Goal: Task Accomplishment & Management: Manage account settings

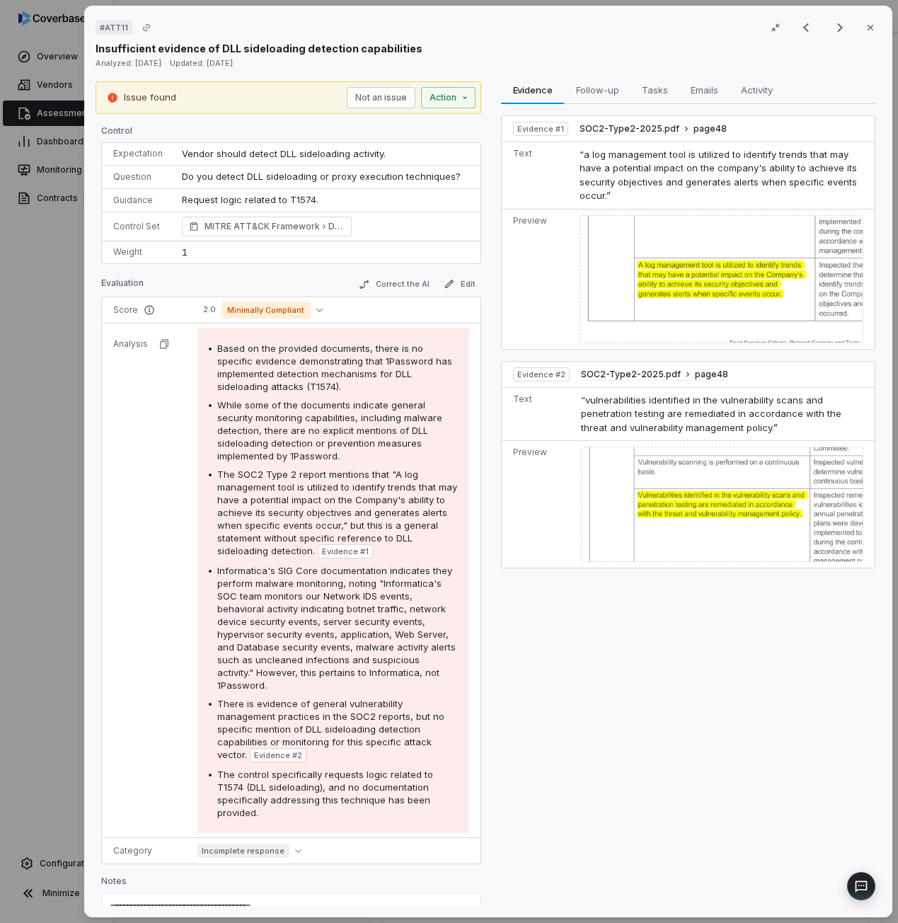
click at [71, 101] on div "# ATT11 Result 9 of 25 Close Insufficient evidence of DLL sideloading detection…" at bounding box center [449, 461] width 898 height 923
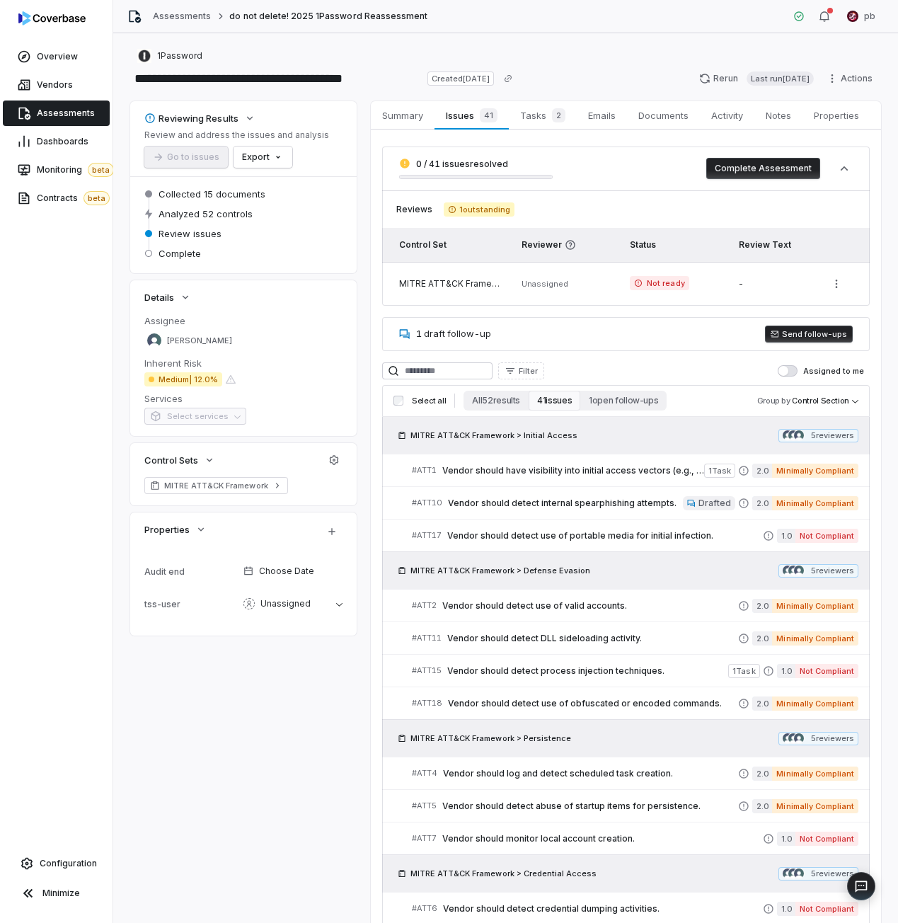
click at [637, 344] on div "1 draft follow-up Send follow-ups" at bounding box center [626, 334] width 488 height 34
click at [814, 331] on button "Send follow-ups" at bounding box center [809, 334] width 88 height 17
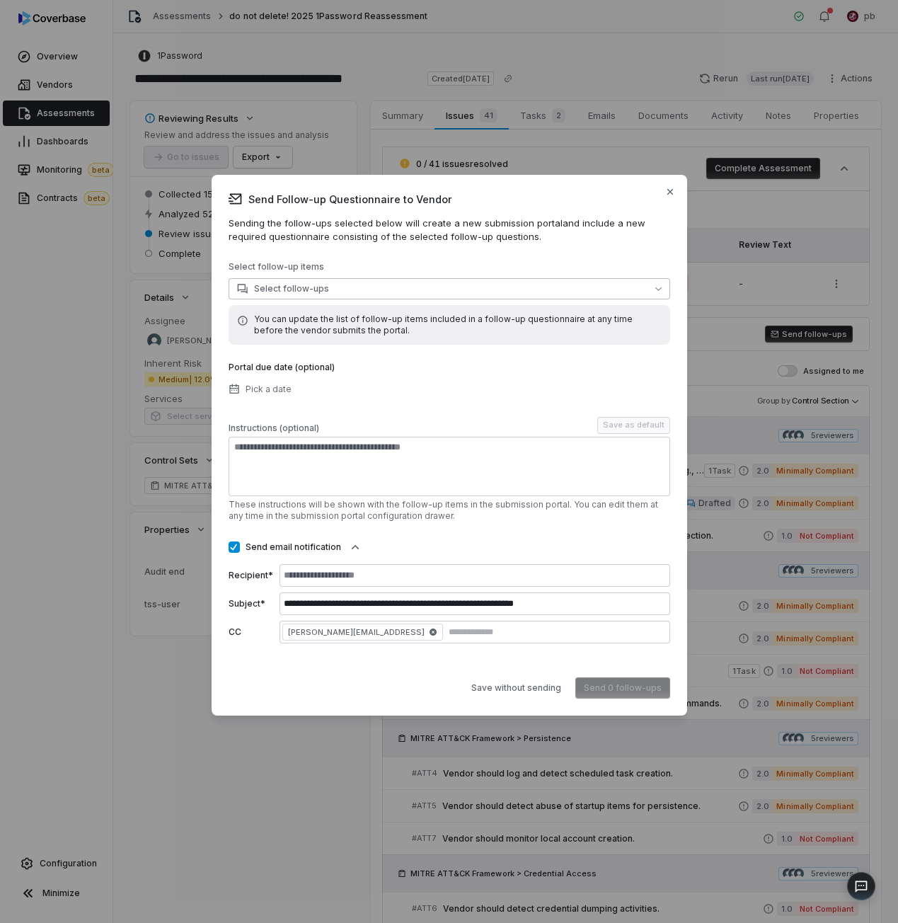
click at [355, 294] on button "Select follow-ups" at bounding box center [450, 288] width 442 height 21
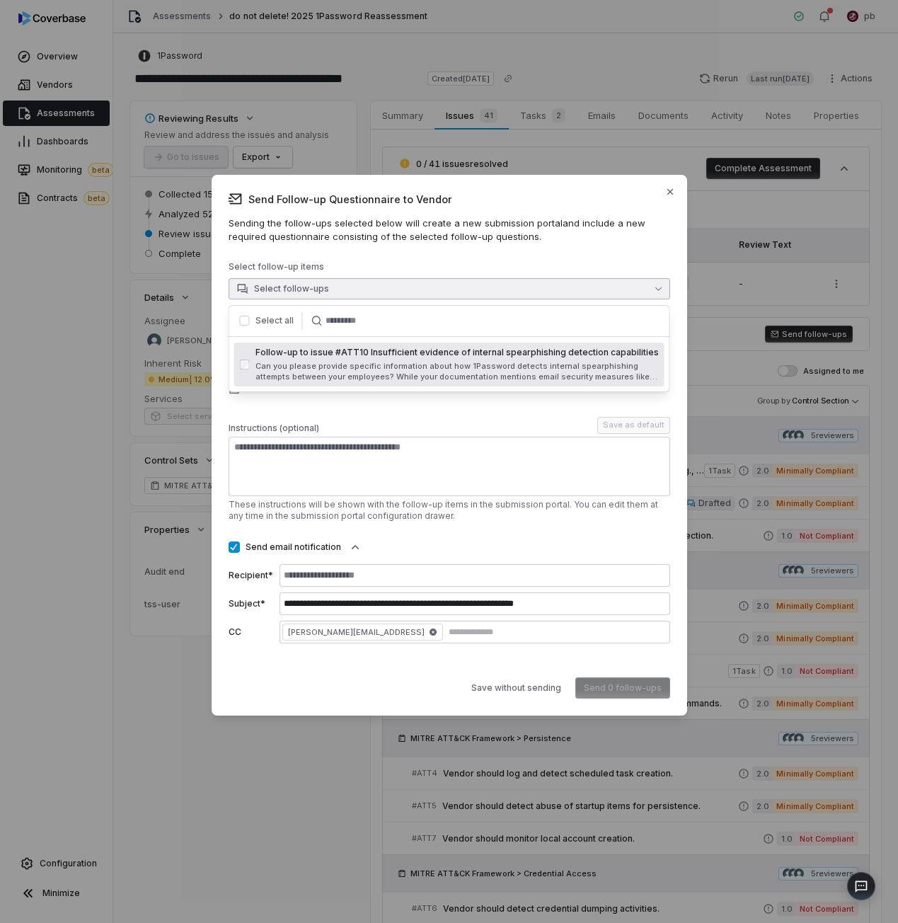
click at [270, 316] on label "Select all" at bounding box center [274, 320] width 38 height 11
click at [318, 263] on p "Select follow-up items" at bounding box center [450, 269] width 442 height 17
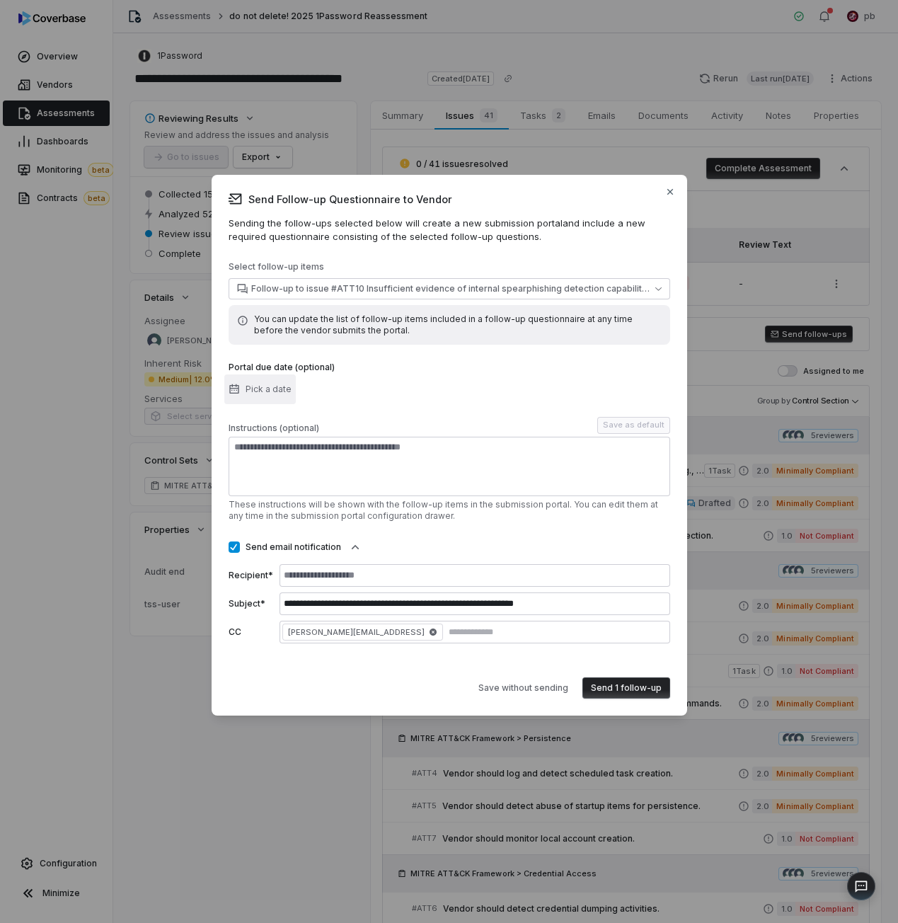
click at [287, 386] on span "Pick a date" at bounding box center [269, 389] width 46 height 11
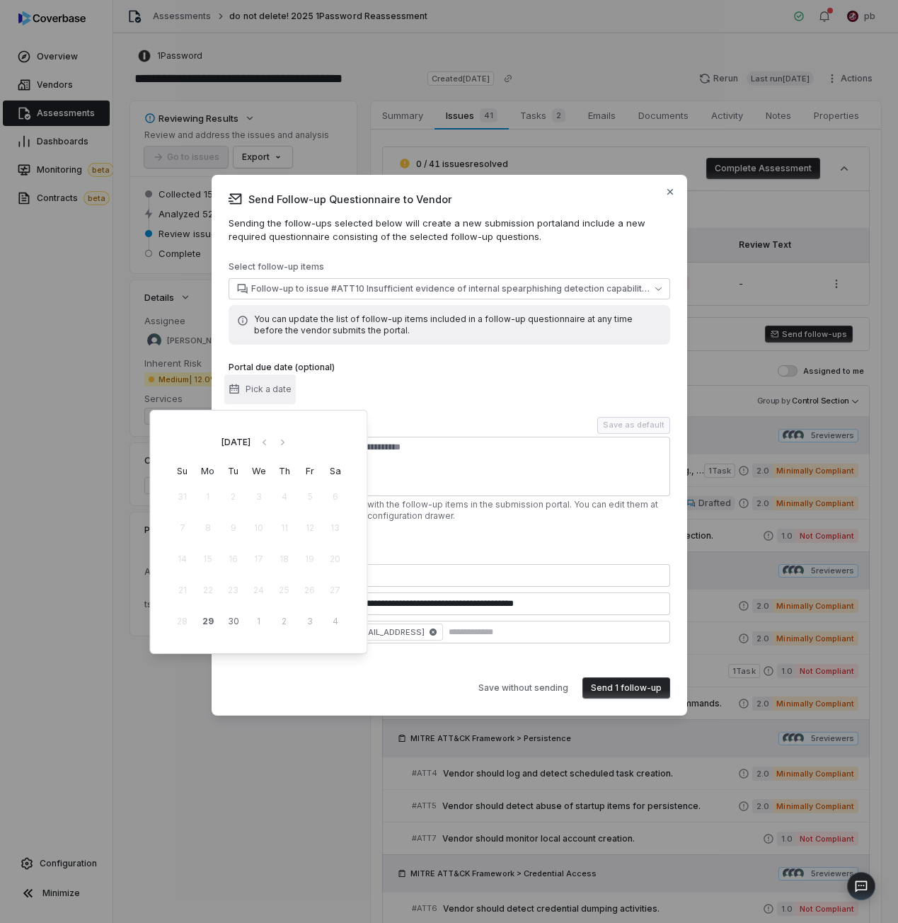
click at [287, 386] on span "Pick a date" at bounding box center [269, 389] width 46 height 11
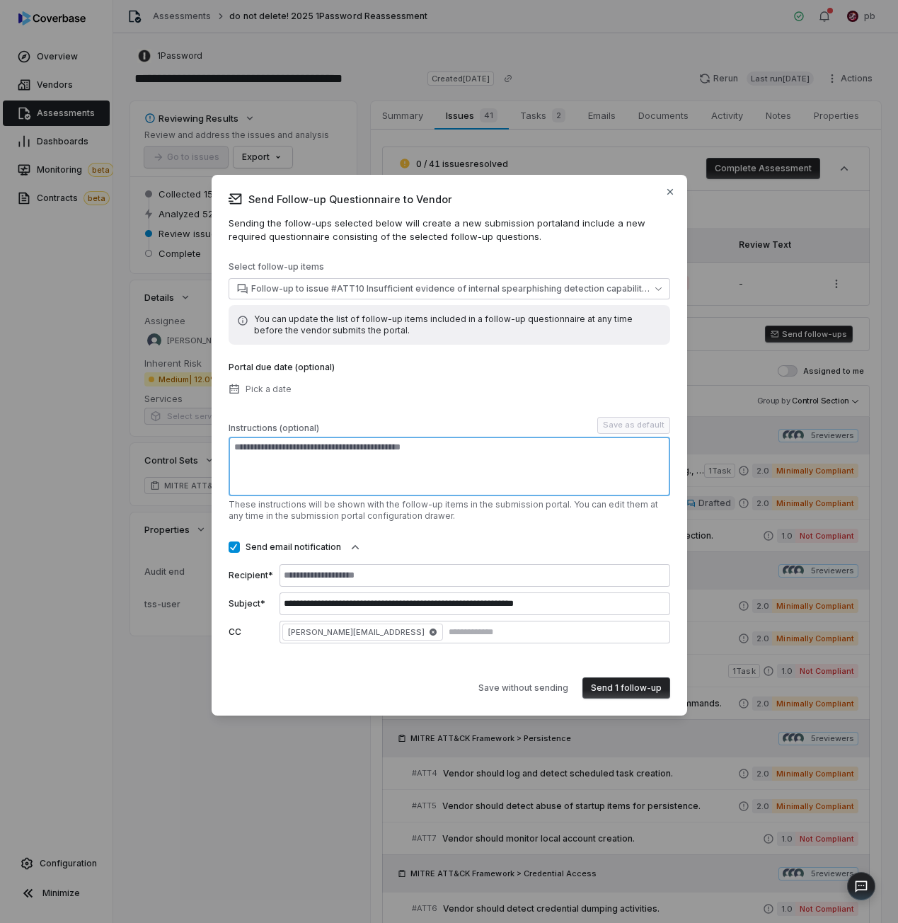
click at [401, 453] on textarea at bounding box center [450, 466] width 442 height 59
click at [384, 393] on div "Portal due date (optional) Pick a date" at bounding box center [450, 381] width 442 height 38
click at [362, 321] on p "You can update the list of follow-up items included in a follow-up questionnair…" at bounding box center [458, 325] width 408 height 23
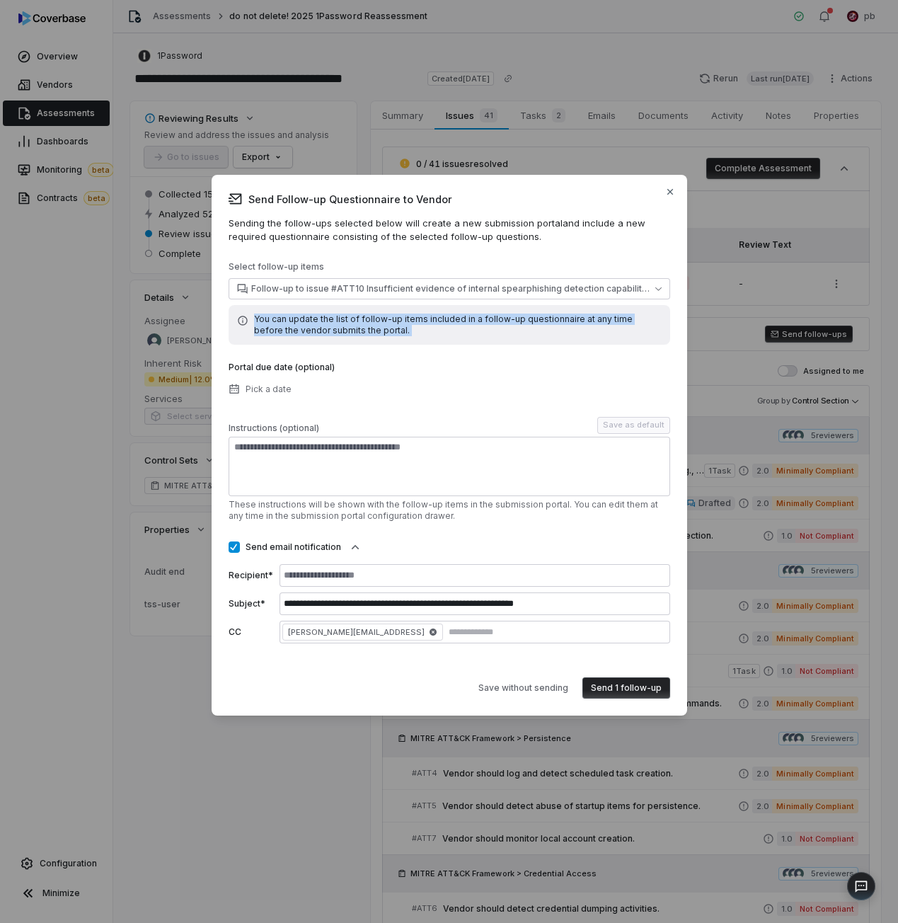
click at [362, 321] on p "You can update the list of follow-up items included in a follow-up questionnair…" at bounding box center [458, 325] width 408 height 23
click at [348, 357] on div "**********" at bounding box center [450, 452] width 442 height 382
drag, startPoint x: 364, startPoint y: 420, endPoint x: 316, endPoint y: 342, distance: 91.5
click at [316, 342] on div "**********" at bounding box center [450, 452] width 442 height 382
click at [316, 342] on div "You can update the list of follow-up items included in a follow-up questionnair…" at bounding box center [450, 325] width 442 height 40
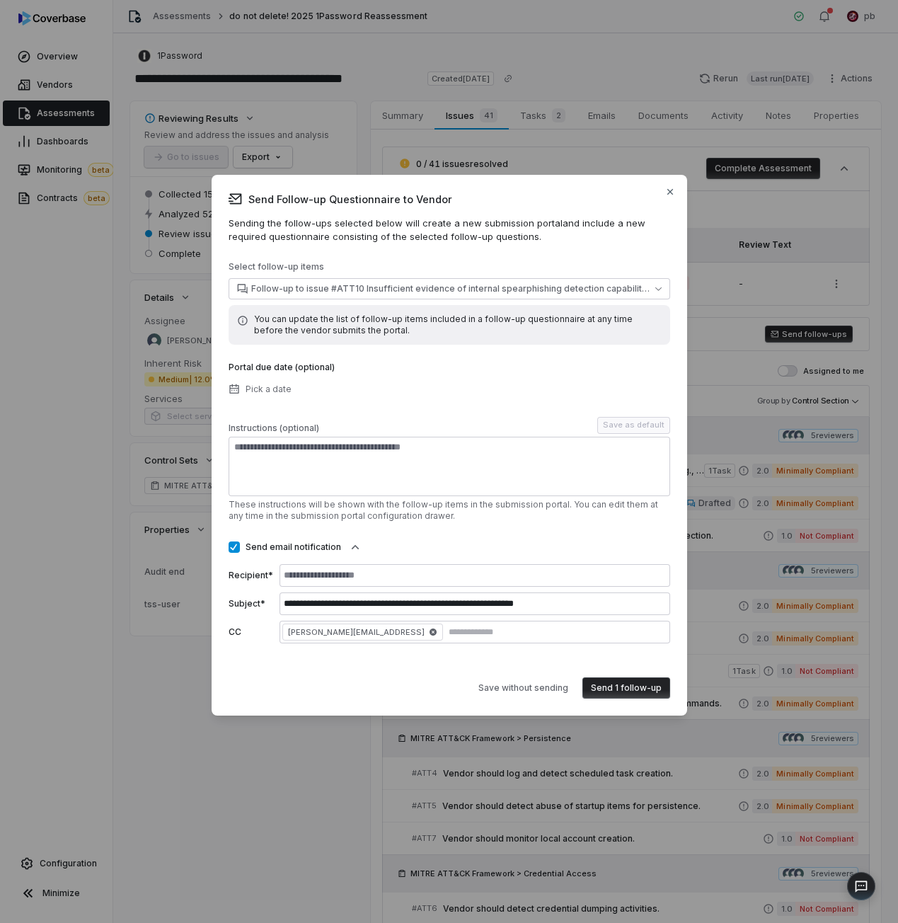
click at [315, 340] on div "You can update the list of follow-up items included in a follow-up questionnair…" at bounding box center [450, 325] width 442 height 40
click at [314, 364] on label "Portal due date (optional)" at bounding box center [282, 367] width 106 height 11
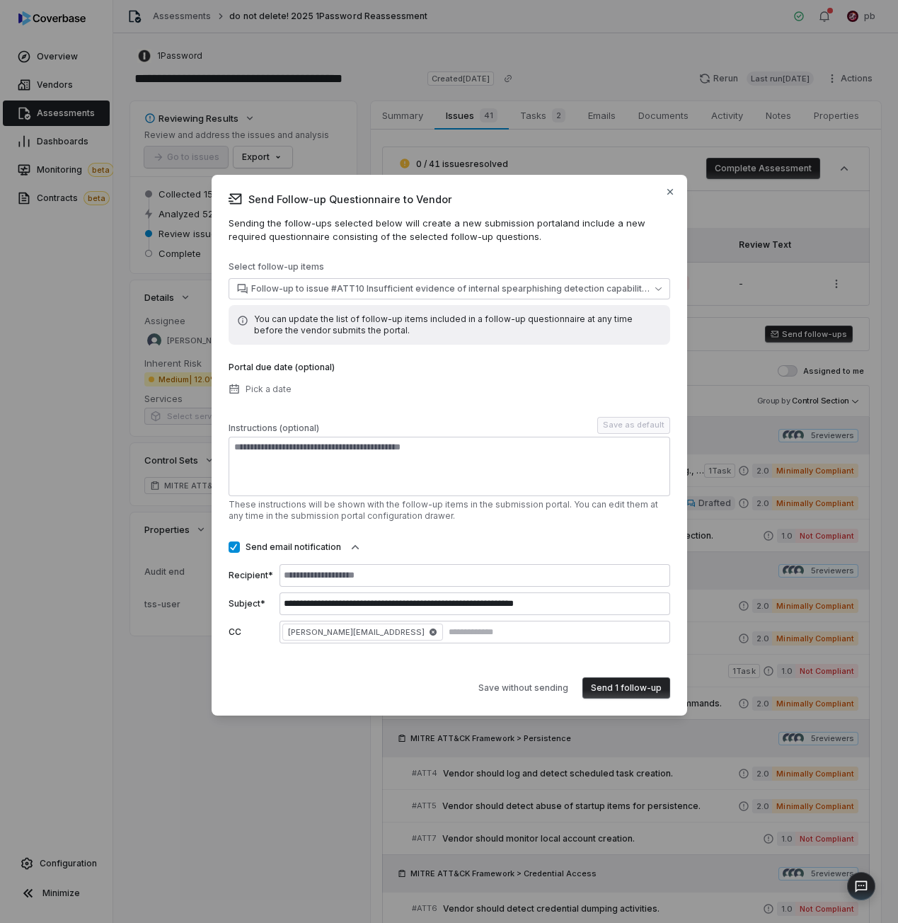
click at [314, 364] on label "Portal due date (optional)" at bounding box center [282, 367] width 106 height 11
click at [285, 339] on div "You can update the list of follow-up items included in a follow-up questionnair…" at bounding box center [450, 325] width 442 height 40
click at [281, 328] on p "You can update the list of follow-up items included in a follow-up questionnair…" at bounding box center [458, 325] width 408 height 23
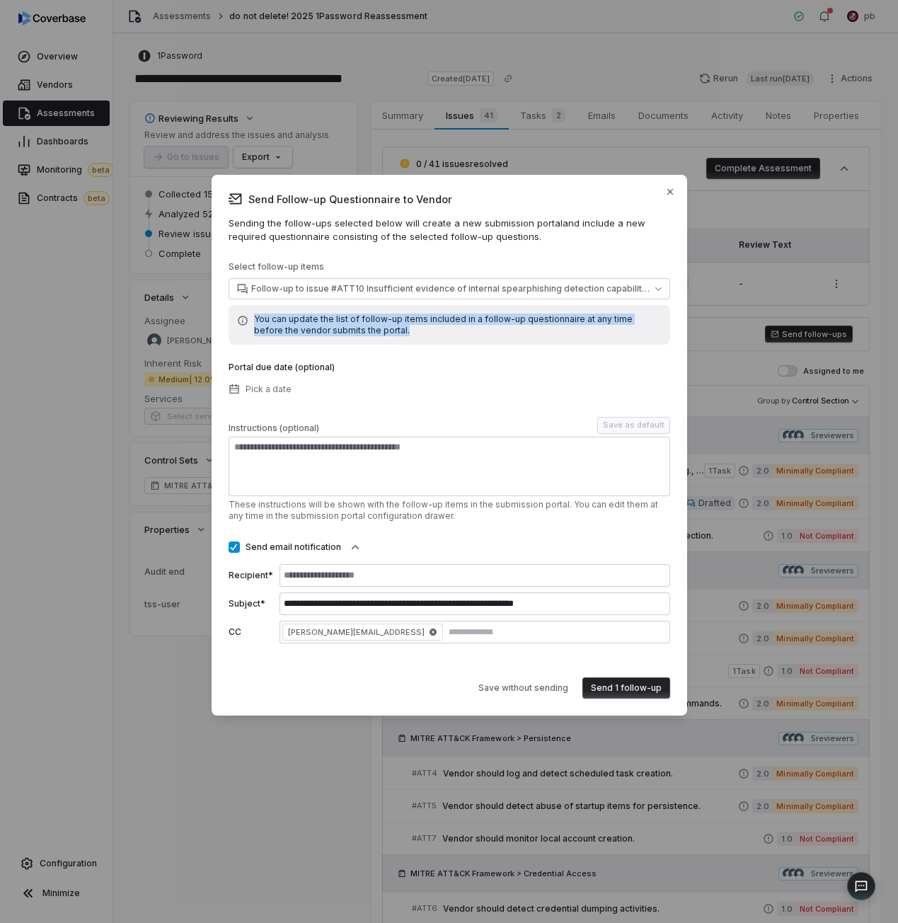
drag, startPoint x: 243, startPoint y: 324, endPoint x: 297, endPoint y: 336, distance: 54.4
click at [297, 336] on div "You can update the list of follow-up items included in a follow-up questionnair…" at bounding box center [450, 325] width 442 height 40
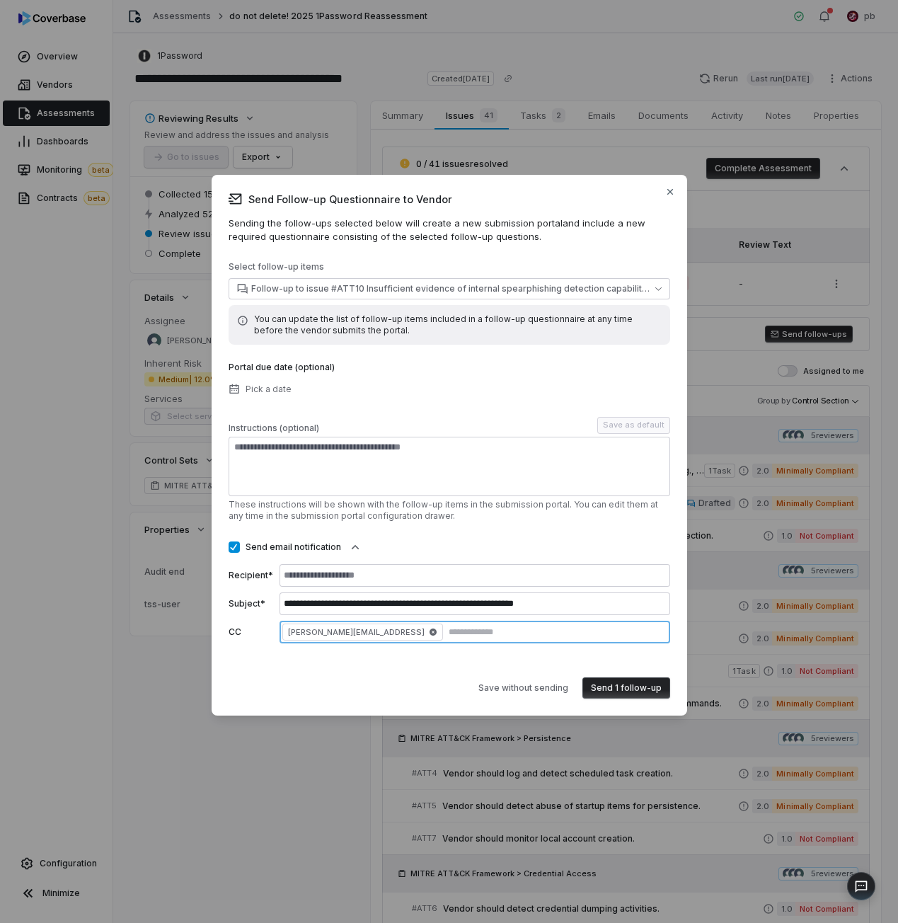
click at [446, 634] on input "text" at bounding box center [556, 631] width 221 height 11
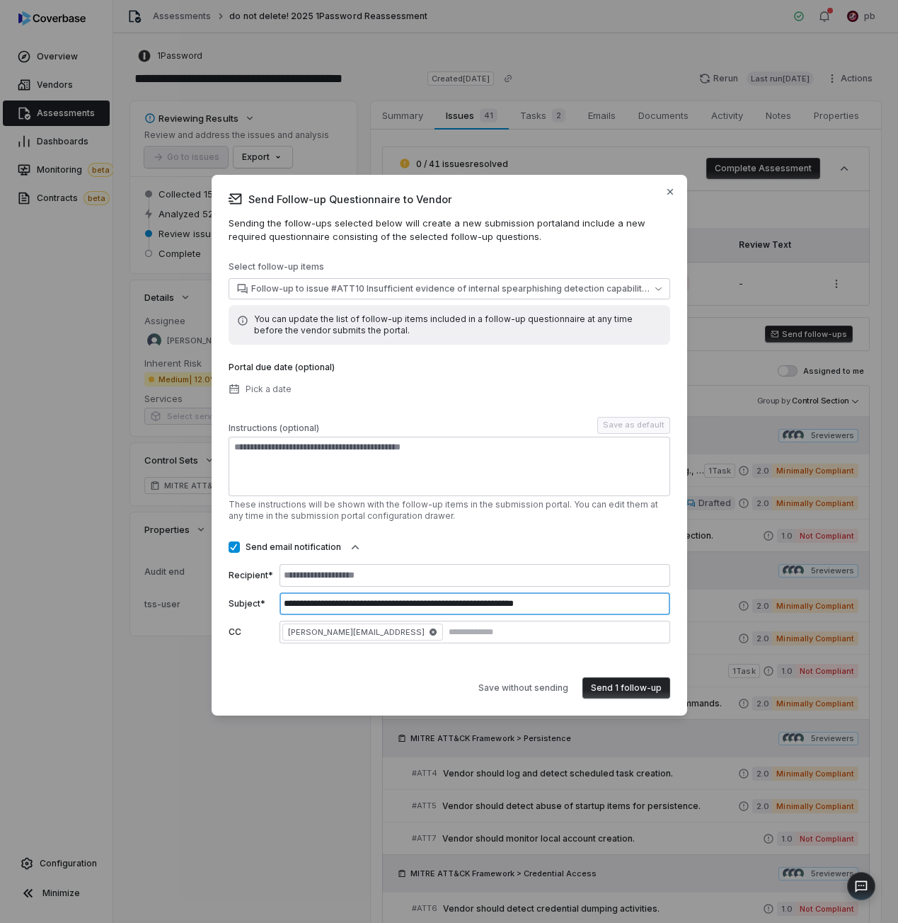
click at [364, 614] on input "**********" at bounding box center [475, 603] width 391 height 23
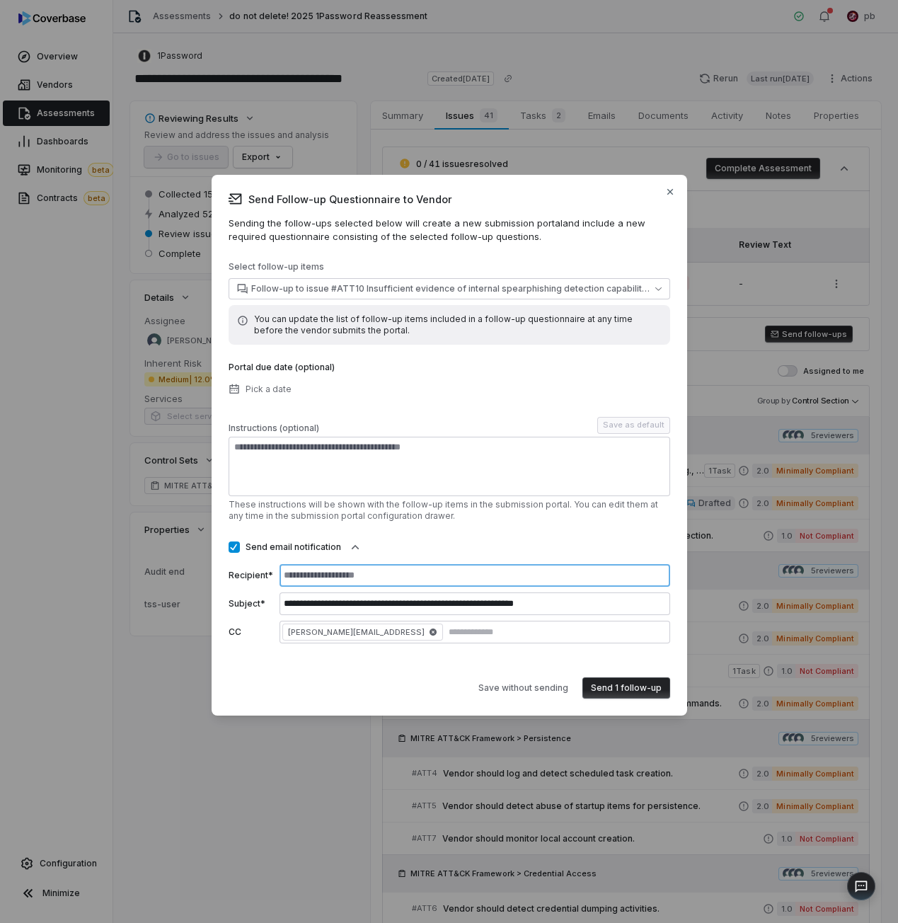
click at [351, 583] on input at bounding box center [475, 575] width 391 height 23
drag, startPoint x: 343, startPoint y: 632, endPoint x: 311, endPoint y: 631, distance: 32.6
click at [311, 631] on span "[PERSON_NAME][EMAIL_ADDRESS]" at bounding box center [362, 631] width 161 height 17
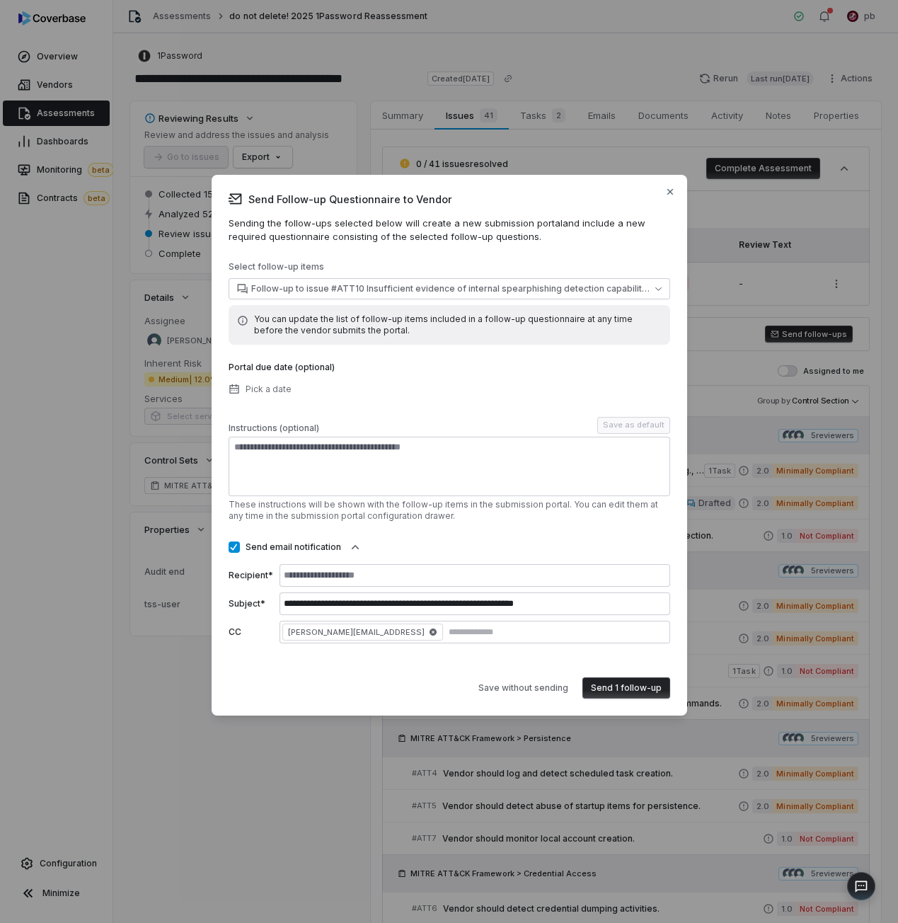
click at [311, 631] on span "[PERSON_NAME][EMAIL_ADDRESS]" at bounding box center [362, 631] width 161 height 17
click at [400, 677] on div "Save without sending Send 1 follow-up" at bounding box center [450, 682] width 442 height 33
click at [506, 684] on button "Save without sending" at bounding box center [523, 687] width 107 height 21
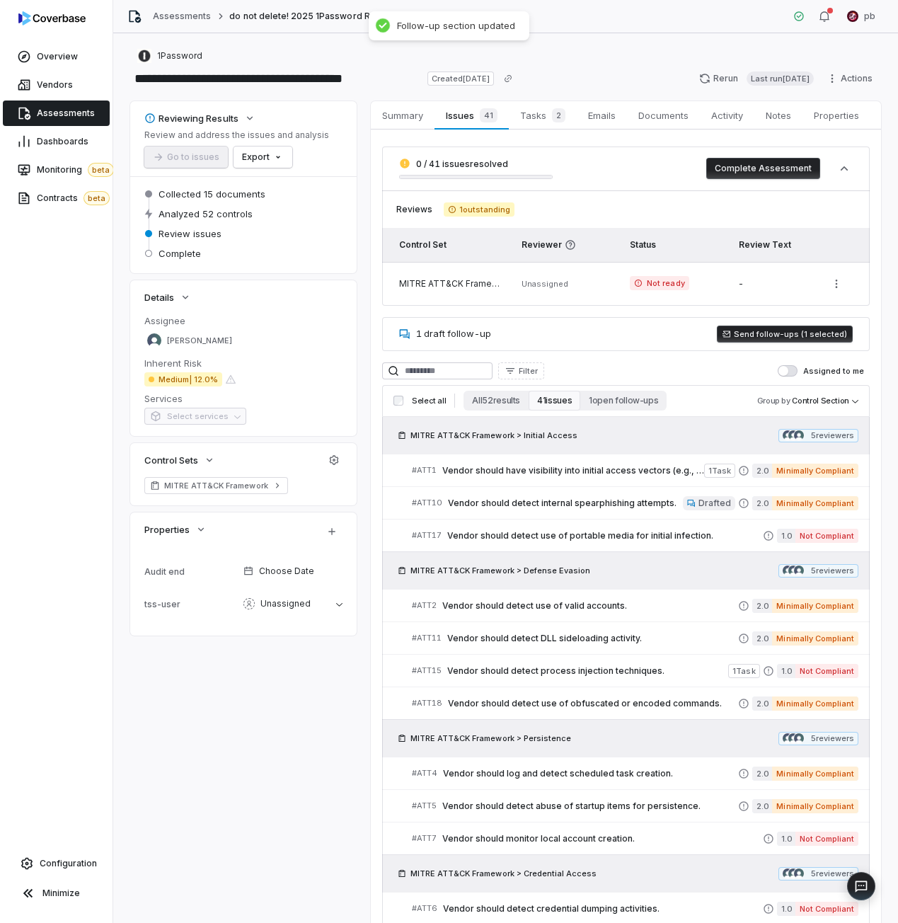
click at [742, 333] on button "Send follow-ups (1 selected)" at bounding box center [785, 334] width 136 height 17
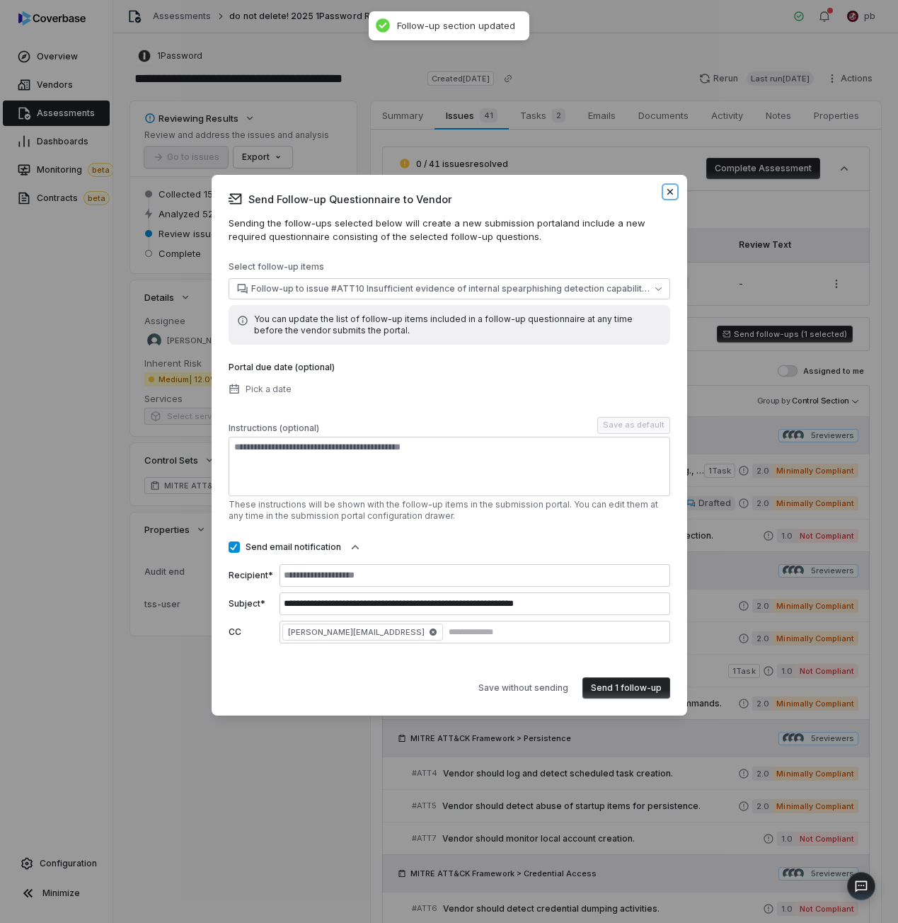
click at [671, 193] on icon "button" at bounding box center [670, 192] width 6 height 6
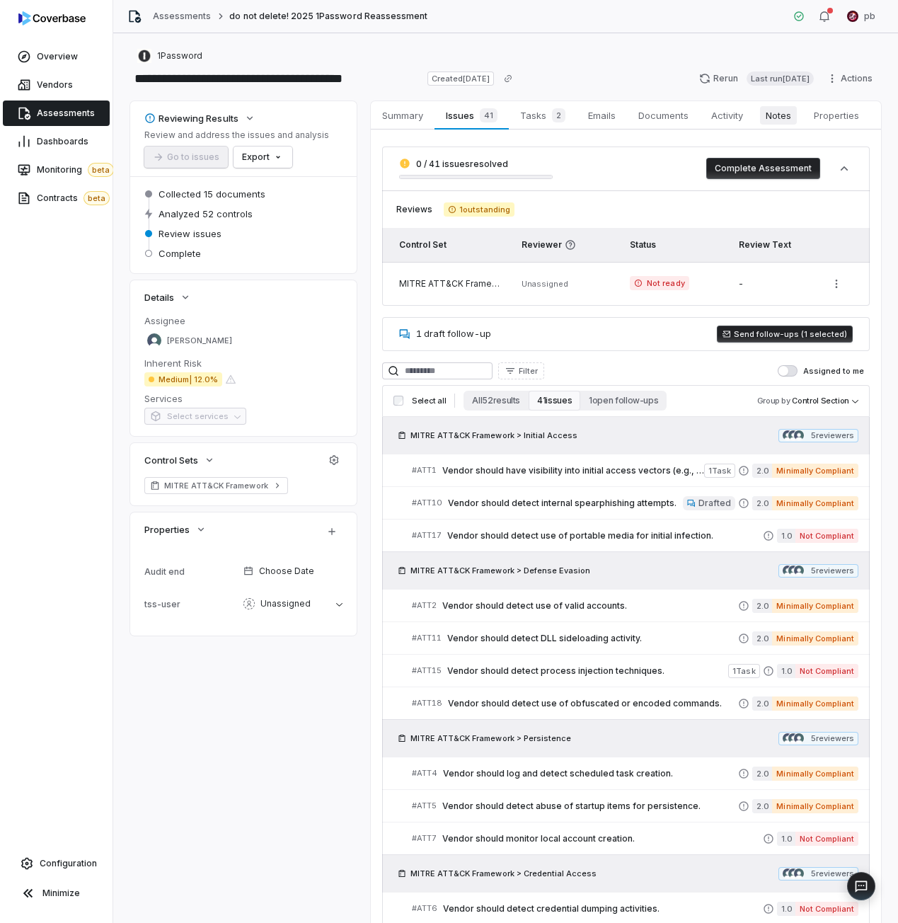
click at [793, 115] on span "Notes" at bounding box center [778, 115] width 37 height 18
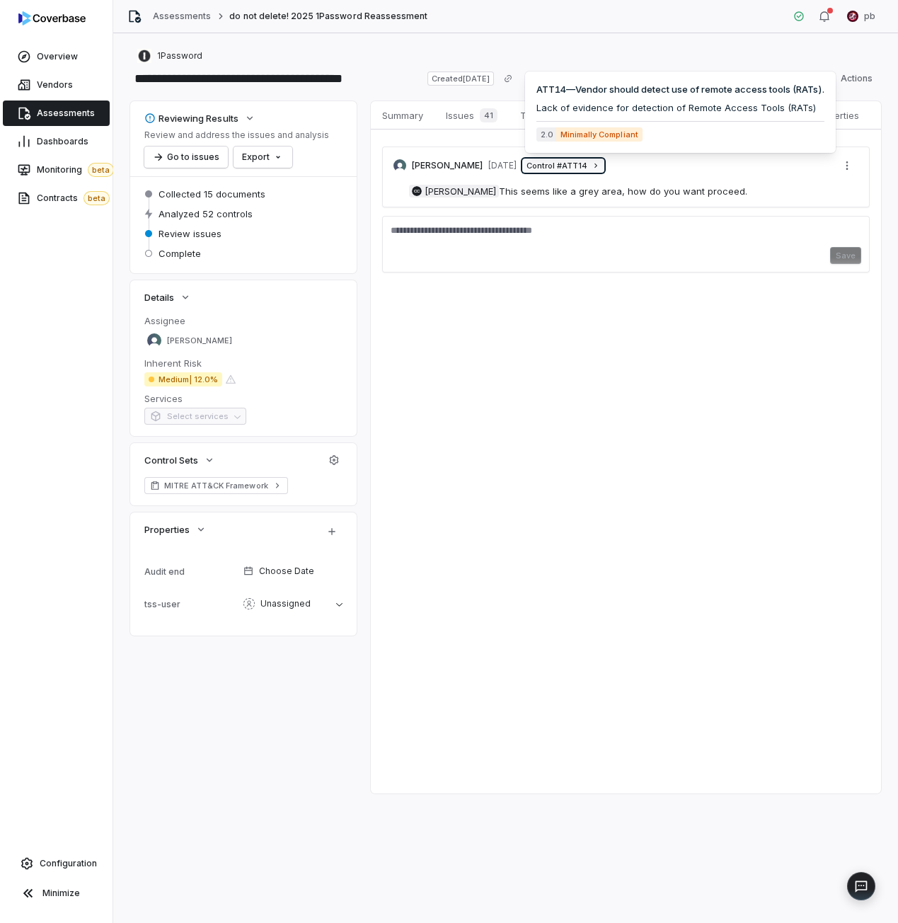
click at [544, 168] on link "Control # ATT14" at bounding box center [563, 166] width 82 height 14
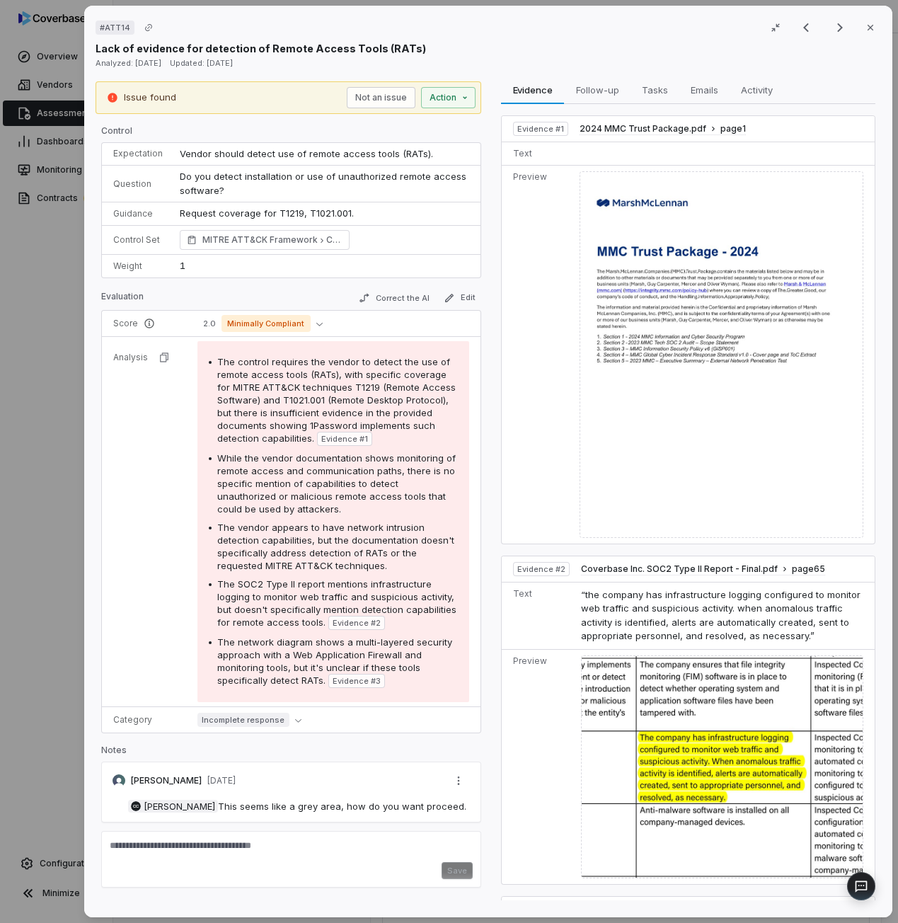
click at [353, 807] on span "This seems like a grey area, how do you want proceed." at bounding box center [342, 805] width 248 height 11
click at [313, 806] on span "This seems like a grey area, how do you want proceed." at bounding box center [342, 805] width 248 height 11
drag, startPoint x: 255, startPoint y: 806, endPoint x: 360, endPoint y: 809, distance: 104.8
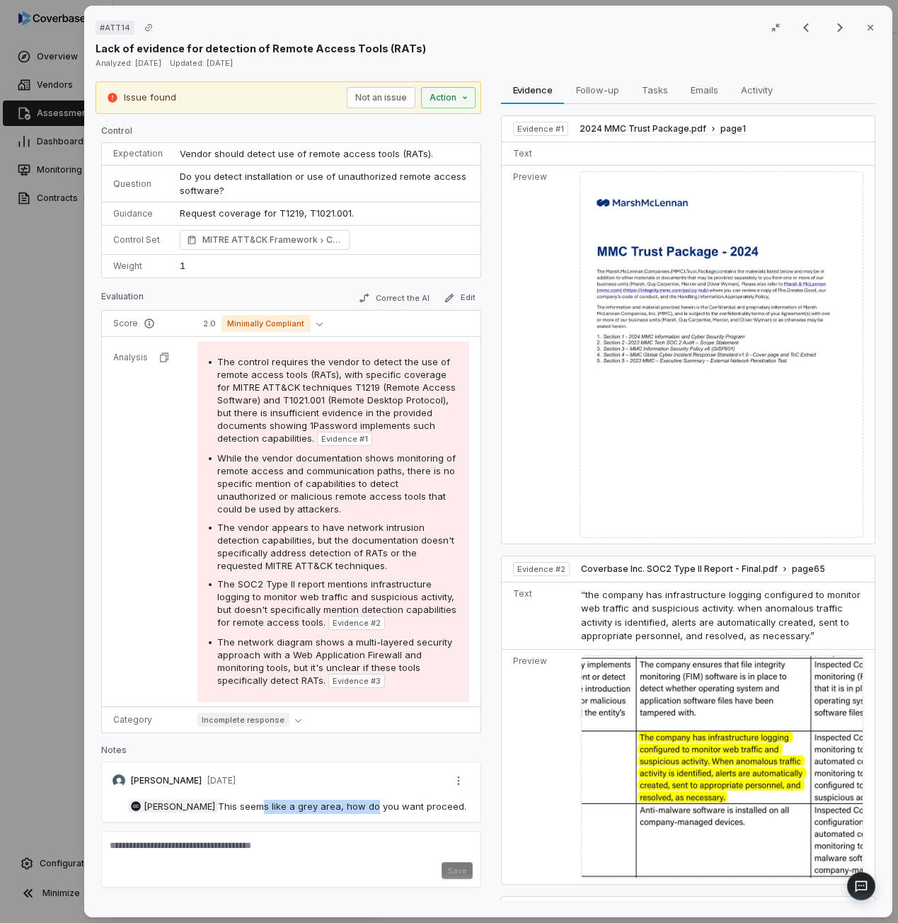
click at [360, 809] on span "This seems like a grey area, how do you want proceed." at bounding box center [342, 805] width 248 height 11
click at [322, 815] on div "CC [PERSON_NAME] This seems like a grey area, how do you want proceed." at bounding box center [291, 811] width 380 height 23
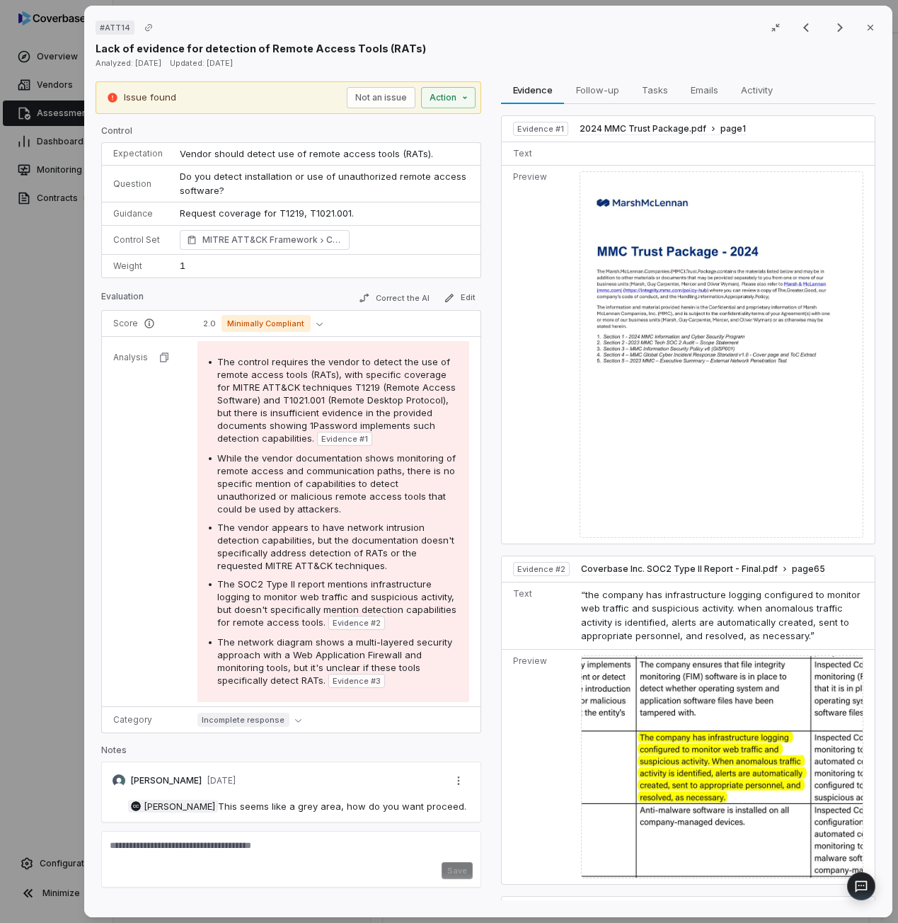
click at [51, 624] on div "# ATT14 Result 12 of 25 Close Lack of evidence for detection of Remote Access T…" at bounding box center [449, 461] width 898 height 923
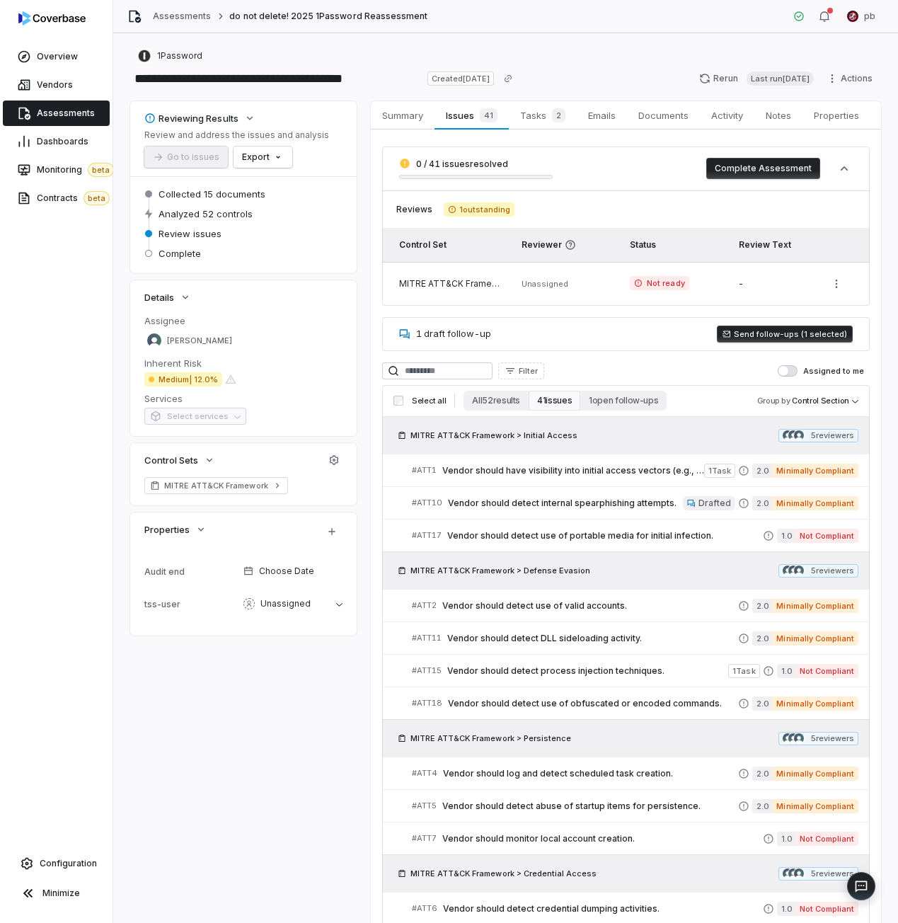
click at [76, 112] on span "Assessments" at bounding box center [66, 113] width 58 height 11
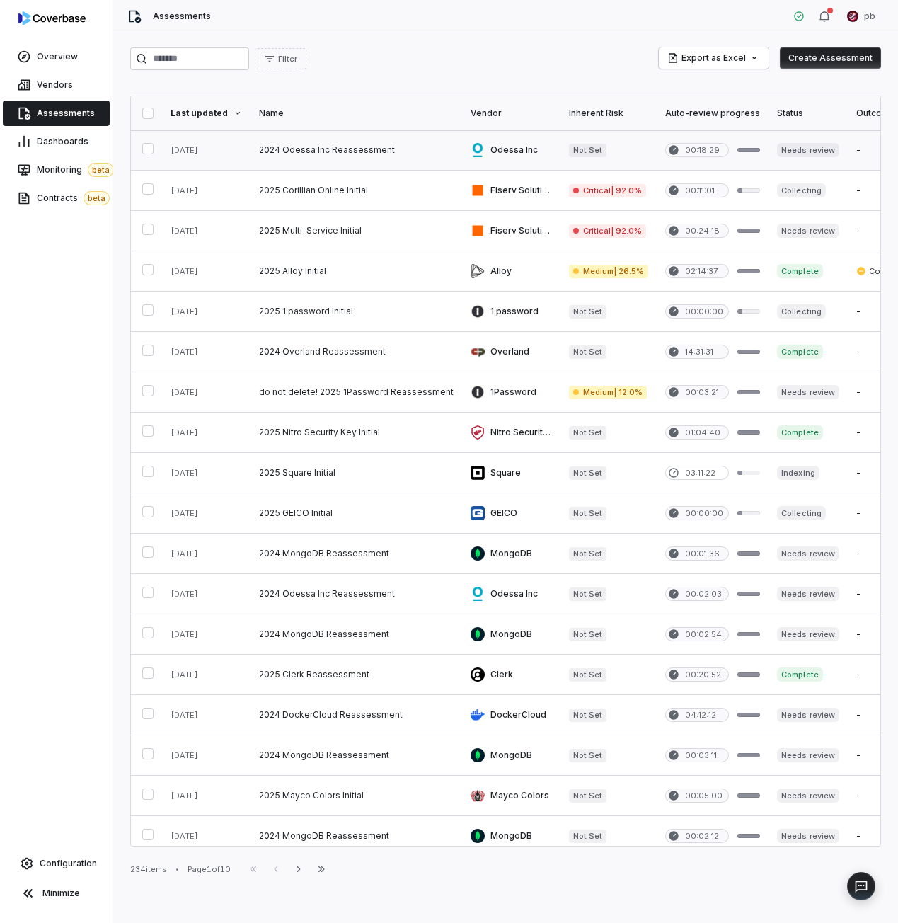
click at [370, 156] on link at bounding box center [357, 150] width 212 height 40
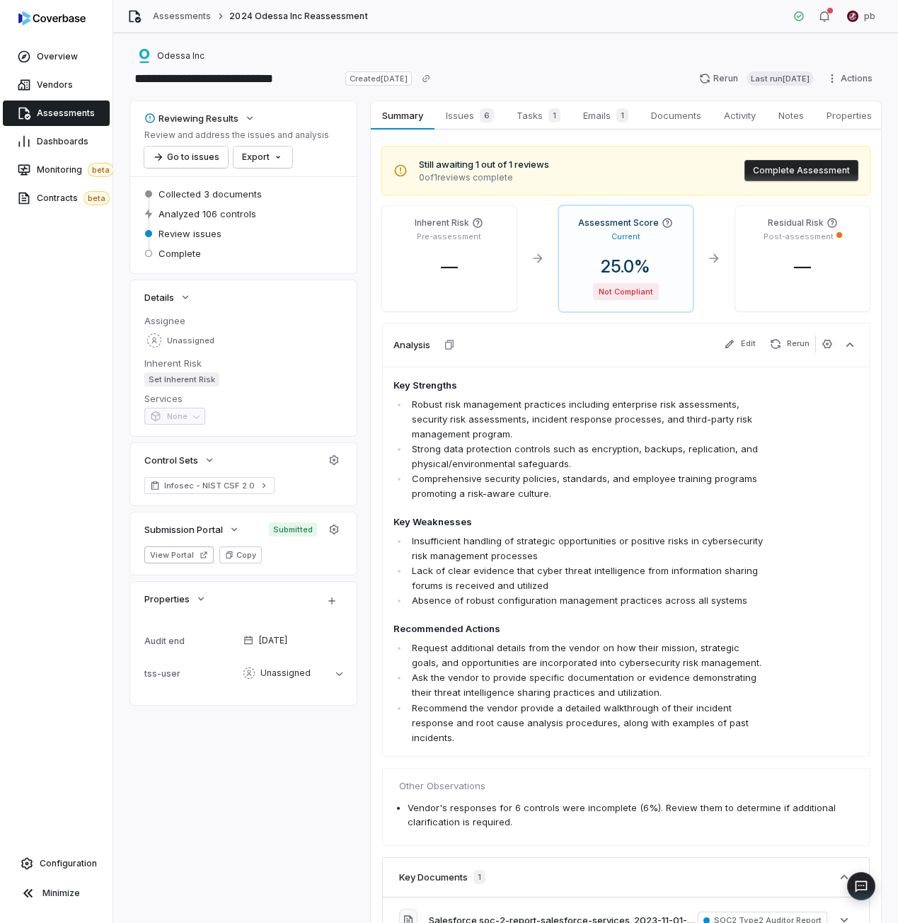
click at [52, 113] on span "Assessments" at bounding box center [66, 113] width 58 height 11
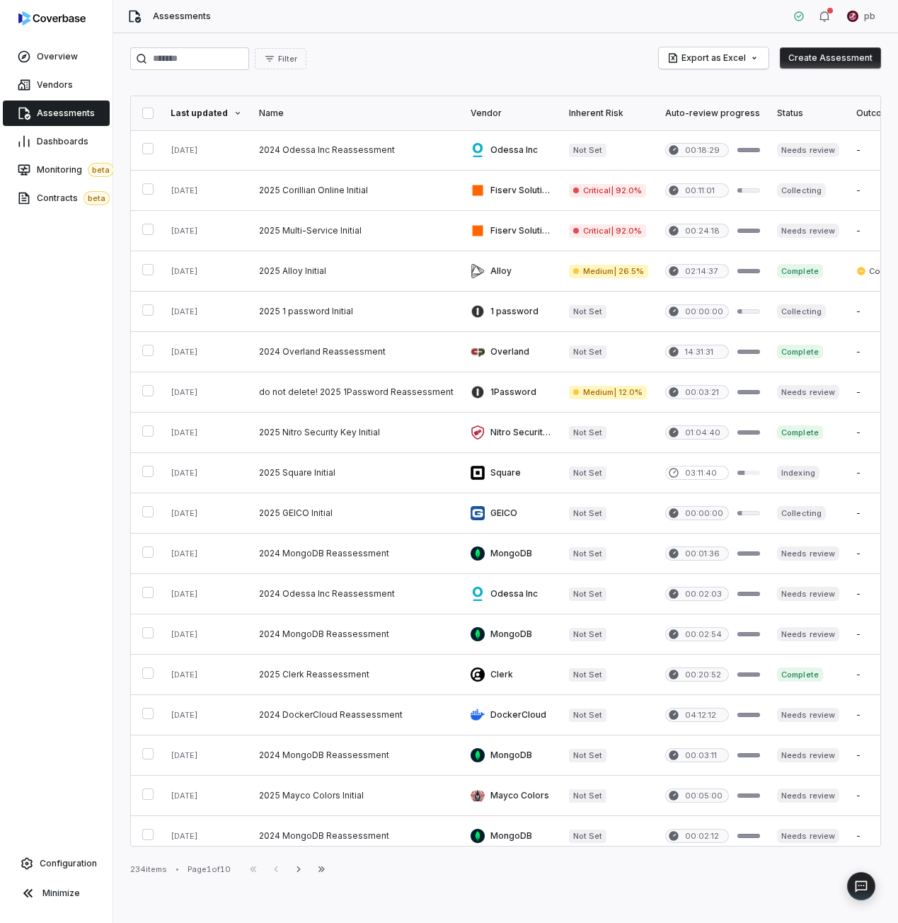
click at [573, 1] on div "Assessments pb" at bounding box center [505, 16] width 785 height 33
click at [617, 48] on div "Filter Export as Excel Create Assessment" at bounding box center [505, 58] width 751 height 23
click at [115, 405] on div "Filter Export as Excel Create Assessment Last updated Name Vendor Inherent Risk…" at bounding box center [505, 478] width 785 height 890
